Goal: Task Accomplishment & Management: Use online tool/utility

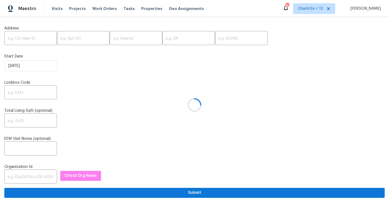
click at [27, 40] on div at bounding box center [194, 105] width 389 height 210
click at [21, 39] on input "text" at bounding box center [30, 38] width 53 height 13
paste input "[STREET_ADDRESS]"
type input "[STREET_ADDRESS]"
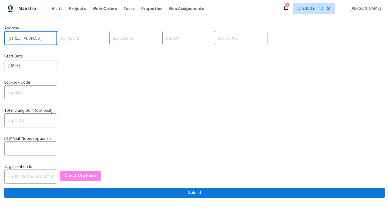
scroll to position [0, 0]
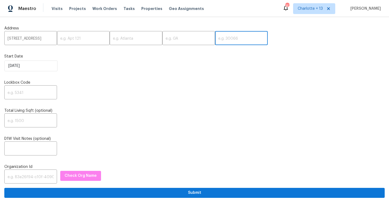
click at [223, 36] on input "text" at bounding box center [241, 38] width 53 height 13
type input "33809"
click at [39, 41] on input "[STREET_ADDRESS]" at bounding box center [30, 38] width 53 height 13
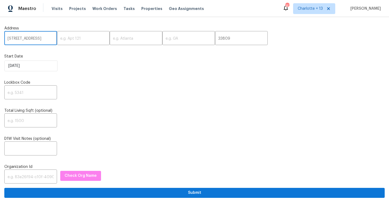
click at [39, 41] on input "[STREET_ADDRESS]" at bounding box center [30, 38] width 53 height 13
click at [37, 38] on input "[STREET_ADDRESS]" at bounding box center [30, 38] width 53 height 13
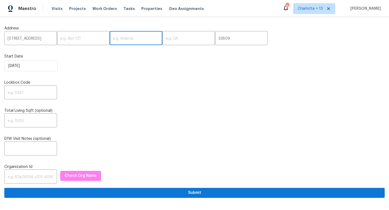
click at [121, 40] on input "text" at bounding box center [136, 38] width 53 height 13
type input "Lakeland"
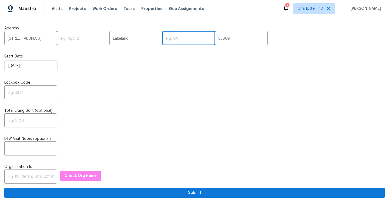
click at [163, 37] on input "text" at bounding box center [189, 38] width 53 height 13
type input "FL"
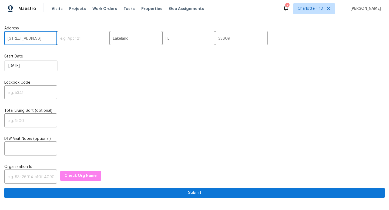
click at [49, 38] on input "[STREET_ADDRESS]" at bounding box center [30, 38] width 53 height 13
type input "[STREET_ADDRESS]"
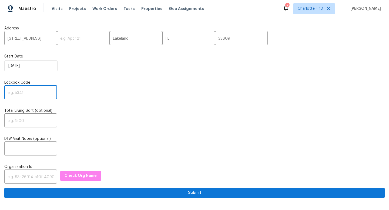
click at [18, 95] on input "text" at bounding box center [30, 93] width 53 height 13
type input "0000"
click at [34, 175] on input "text" at bounding box center [30, 177] width 53 height 13
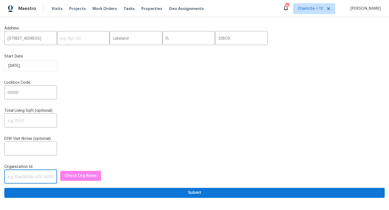
paste input "1349d153-b359-4f9b-b4dd-758ff939cc37"
type input "1349d153-b359-4f9b-b4dd-758ff939cc37"
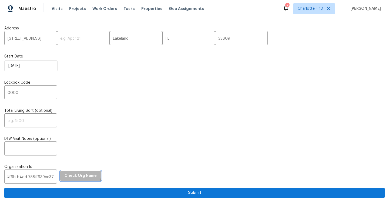
scroll to position [0, 0]
click at [75, 175] on span "Check Org Name" at bounding box center [81, 176] width 32 height 7
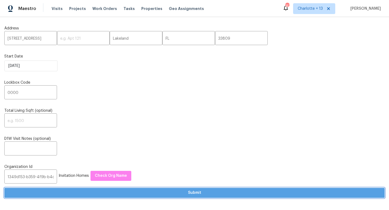
click at [167, 194] on span "Submit" at bounding box center [195, 193] width 372 height 7
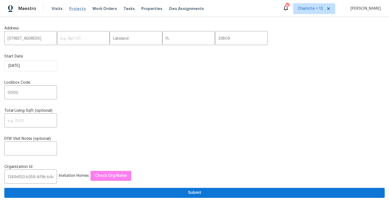
click at [74, 8] on span "Projects" at bounding box center [77, 8] width 17 height 5
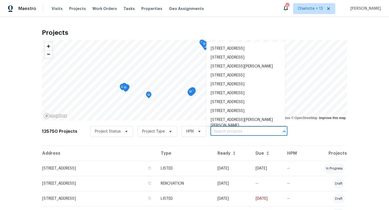
click at [213, 131] on input "text" at bounding box center [242, 132] width 62 height 8
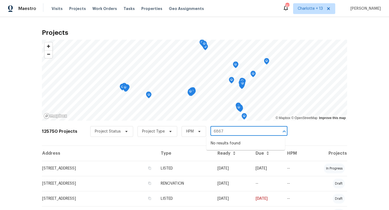
type input "6867"
click at [323, 9] on span "Charlotte + 13" at bounding box center [310, 8] width 25 height 5
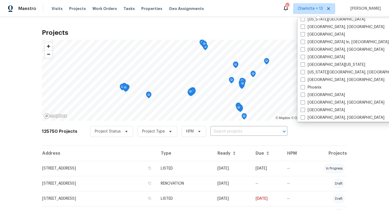
scroll to position [362, 0]
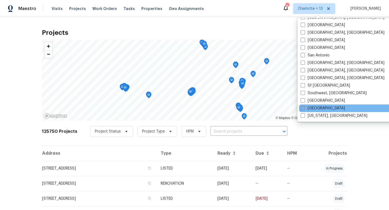
click at [304, 108] on span at bounding box center [303, 108] width 4 height 4
click at [304, 108] on input "[GEOGRAPHIC_DATA]" at bounding box center [303, 108] width 4 height 4
checkbox input "true"
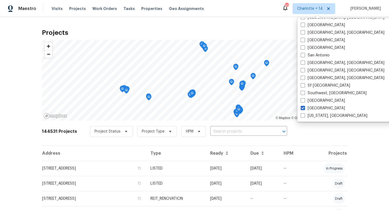
click at [222, 131] on input "text" at bounding box center [241, 132] width 62 height 8
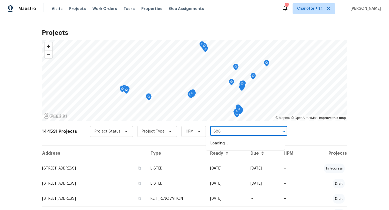
type input "6867"
click at [229, 146] on li "[STREET_ADDRESS]" at bounding box center [245, 143] width 79 height 9
